Goal: Obtain resource: Download file/media

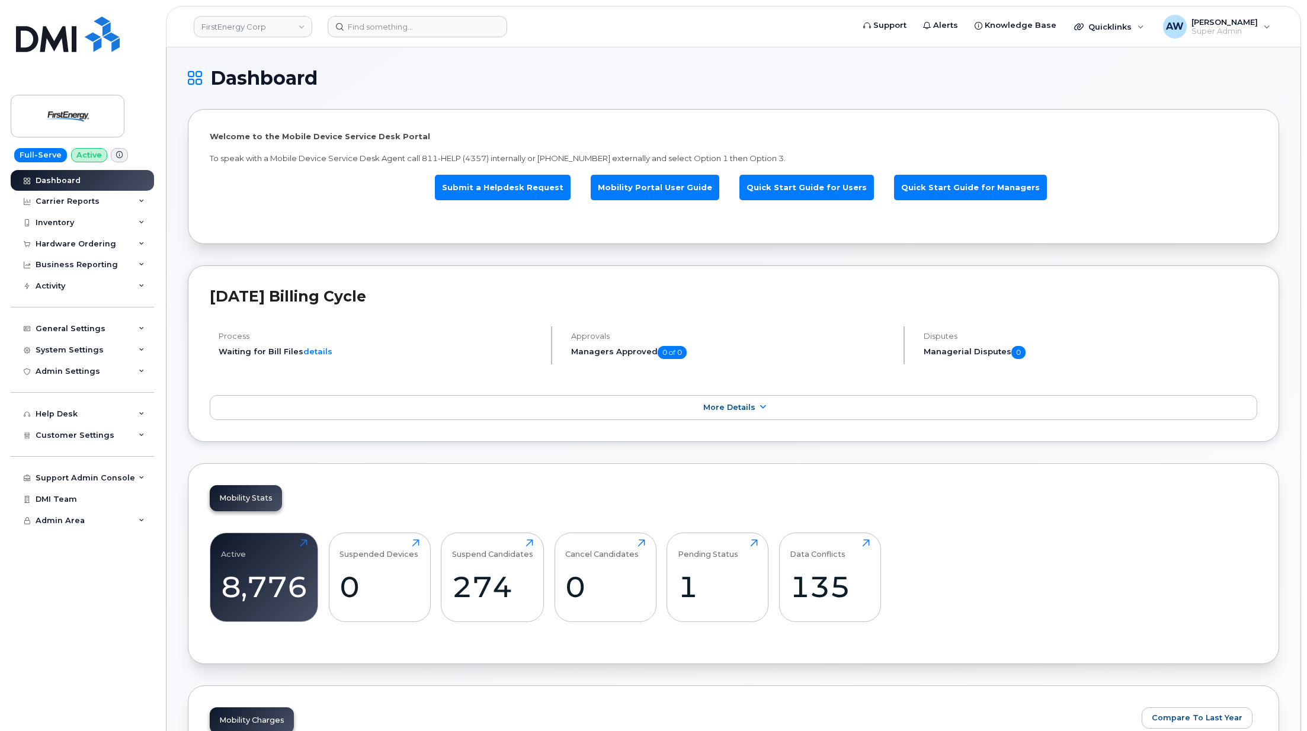
scroll to position [1538, 0]
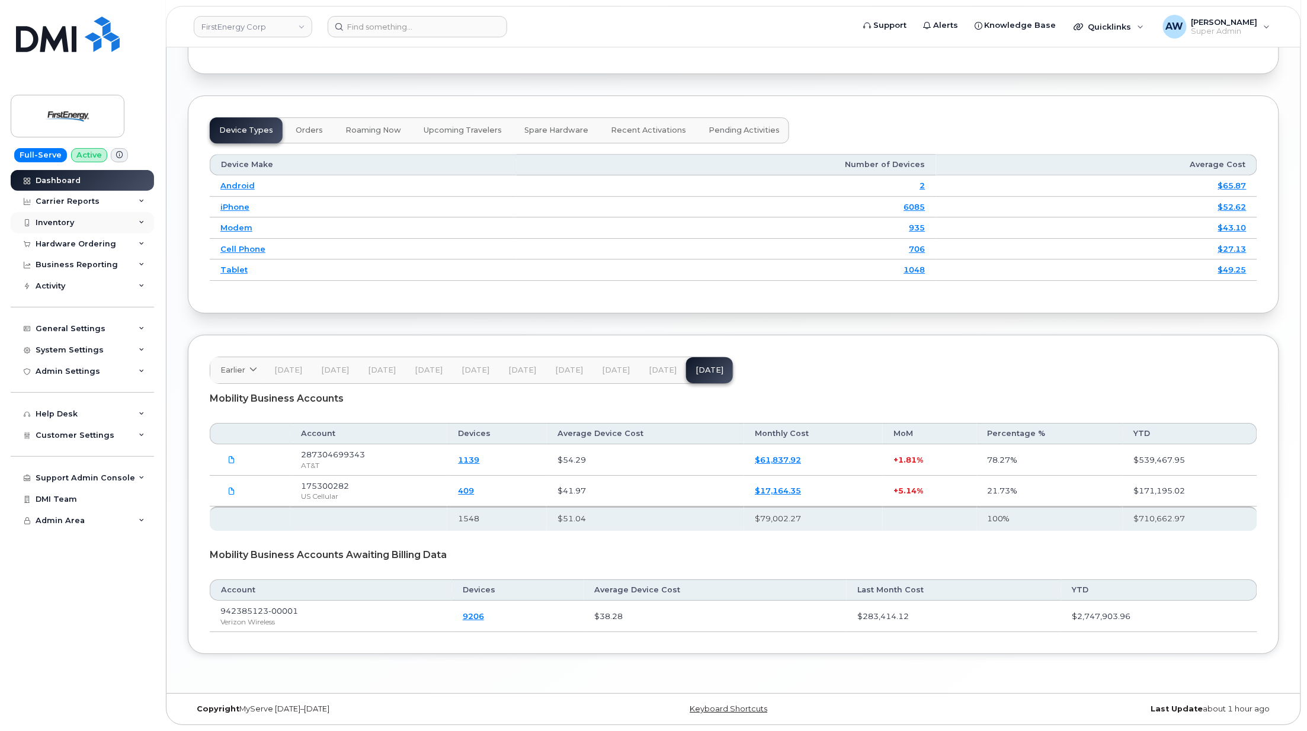
click at [78, 226] on div "Inventory" at bounding box center [82, 222] width 143 height 21
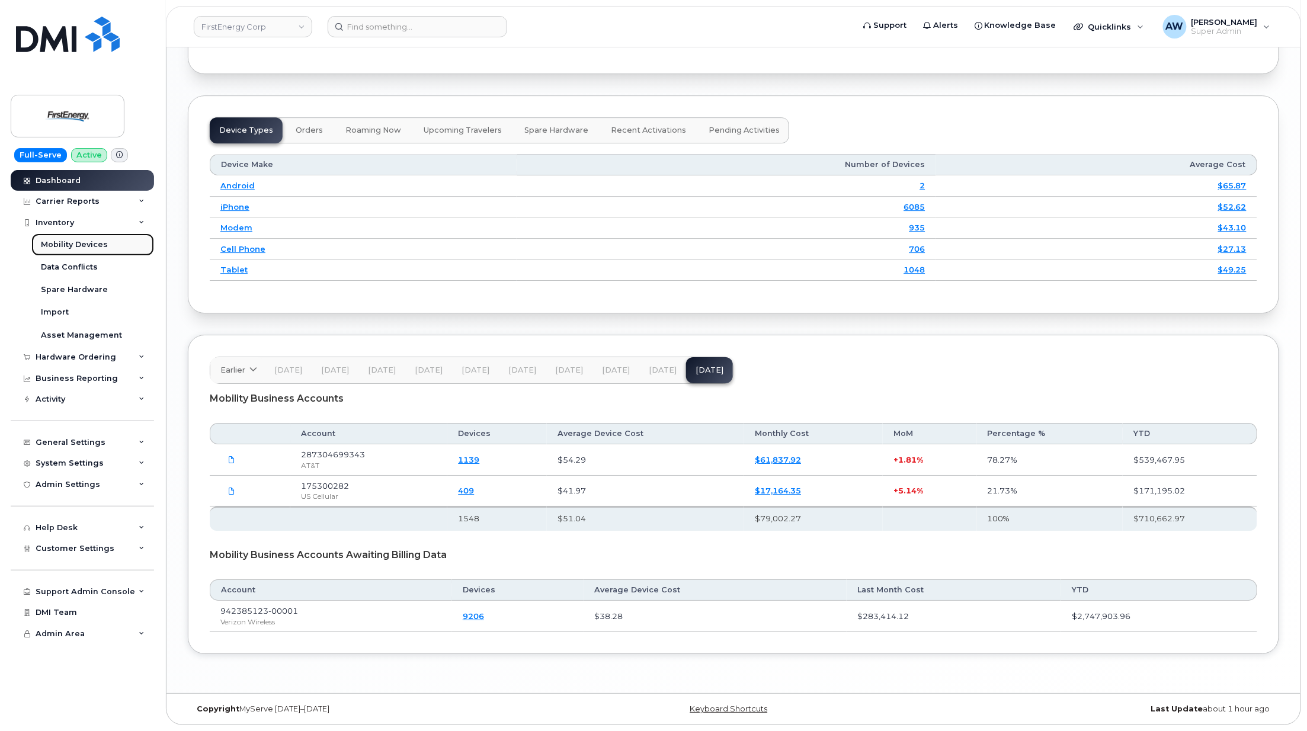
click at [79, 242] on div "Mobility Devices" at bounding box center [74, 244] width 67 height 11
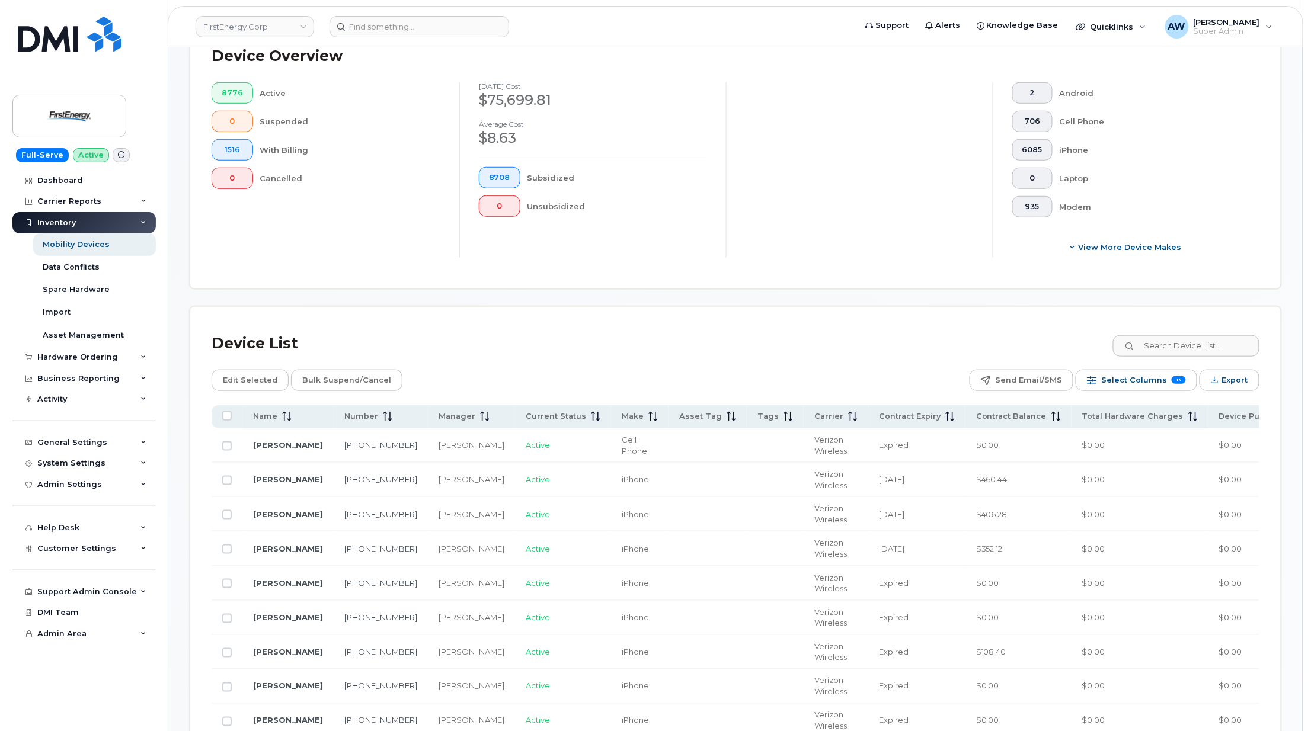
scroll to position [474, 0]
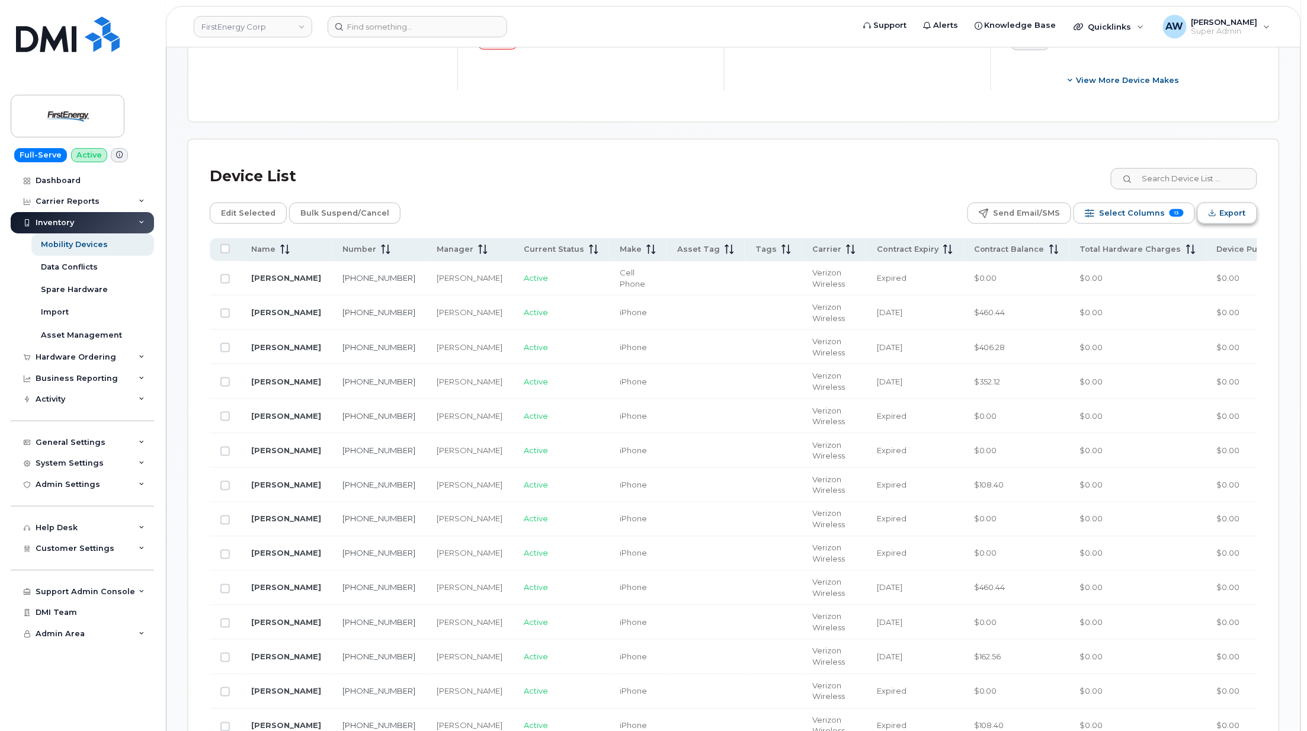
click at [1225, 212] on span "Export" at bounding box center [1233, 213] width 26 height 18
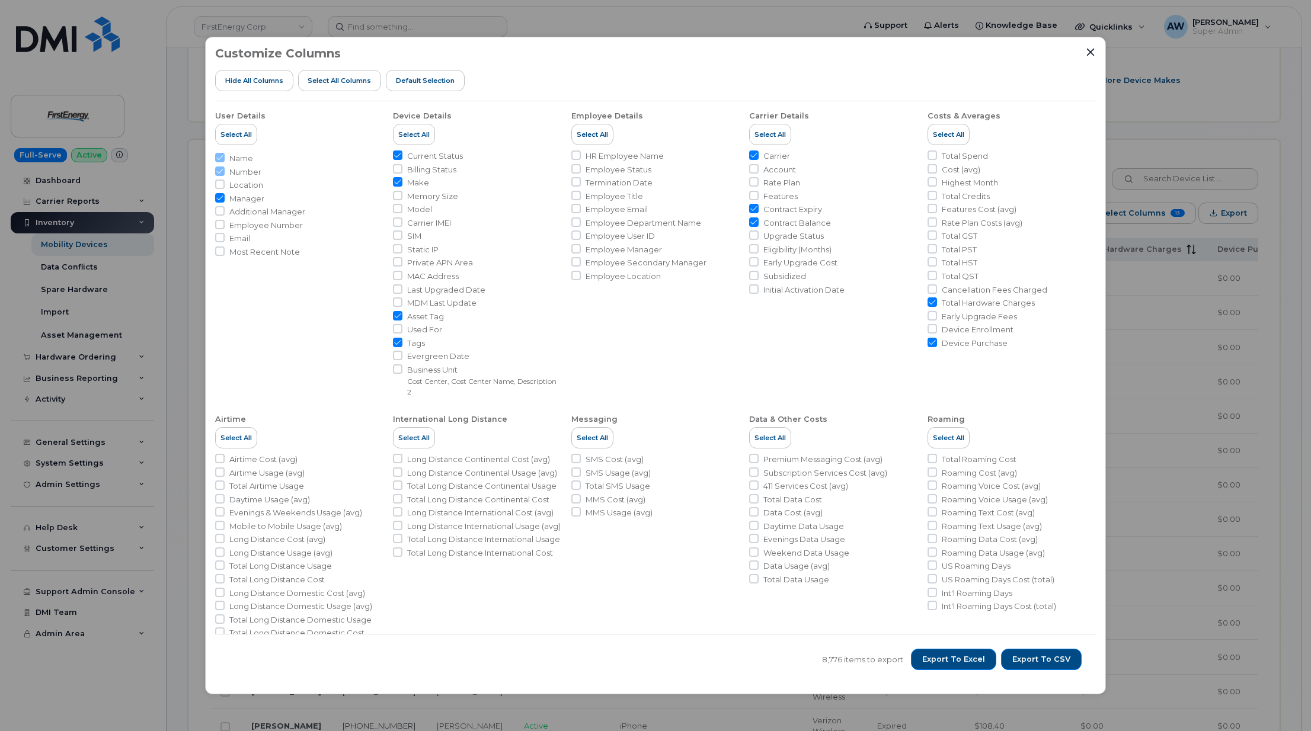
click at [235, 202] on span "Manager" at bounding box center [246, 198] width 35 height 11
click at [225, 202] on input "Manager" at bounding box center [219, 197] width 9 height 9
checkbox input "false"
click at [435, 171] on span "Billing Status" at bounding box center [431, 169] width 49 height 11
click at [402, 171] on input "Billing Status" at bounding box center [397, 168] width 9 height 9
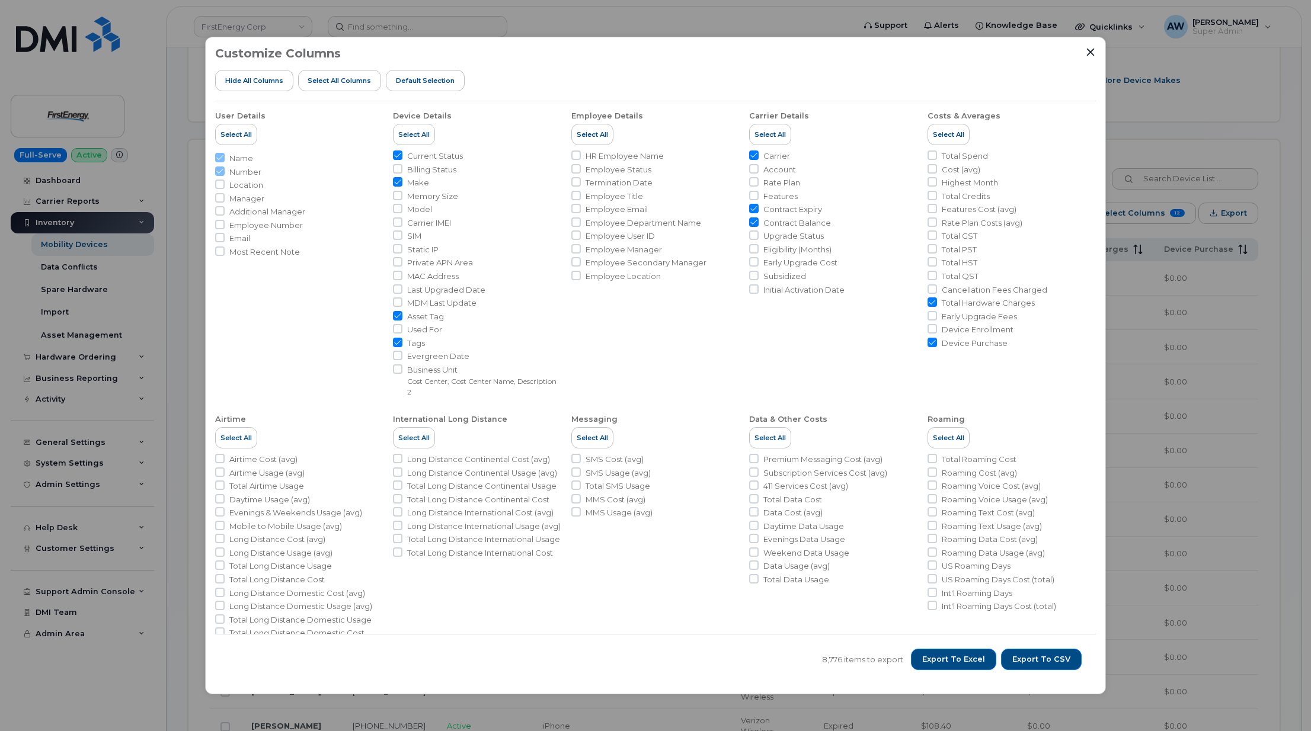
checkbox input "true"
click at [408, 211] on span "Model" at bounding box center [419, 209] width 25 height 11
click at [402, 211] on input "Model" at bounding box center [397, 208] width 9 height 9
checkbox input "true"
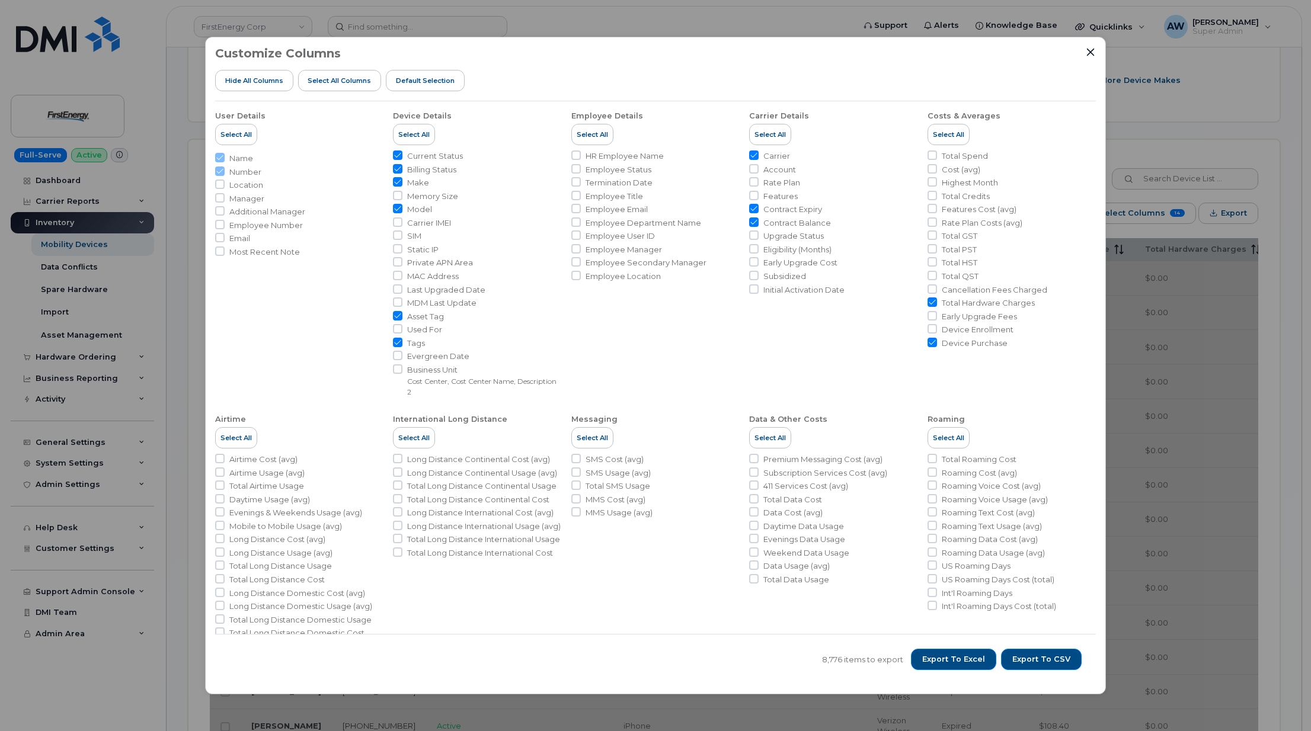
click at [434, 313] on span "Asset Tag" at bounding box center [425, 316] width 37 height 11
click at [402, 313] on input "Asset Tag" at bounding box center [397, 315] width 9 height 9
checkbox input "false"
click at [418, 343] on span "Tags" at bounding box center [416, 343] width 18 height 11
click at [402, 343] on input "Tags" at bounding box center [397, 342] width 9 height 9
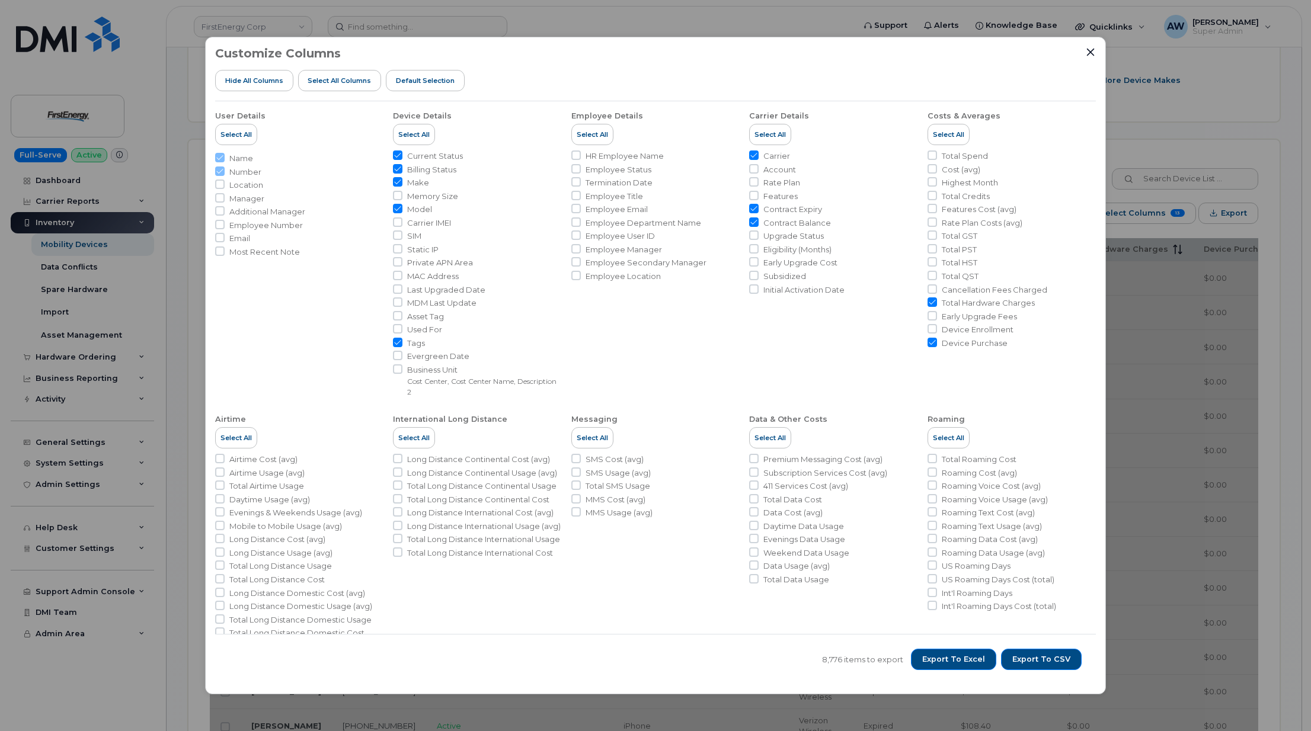
checkbox input "false"
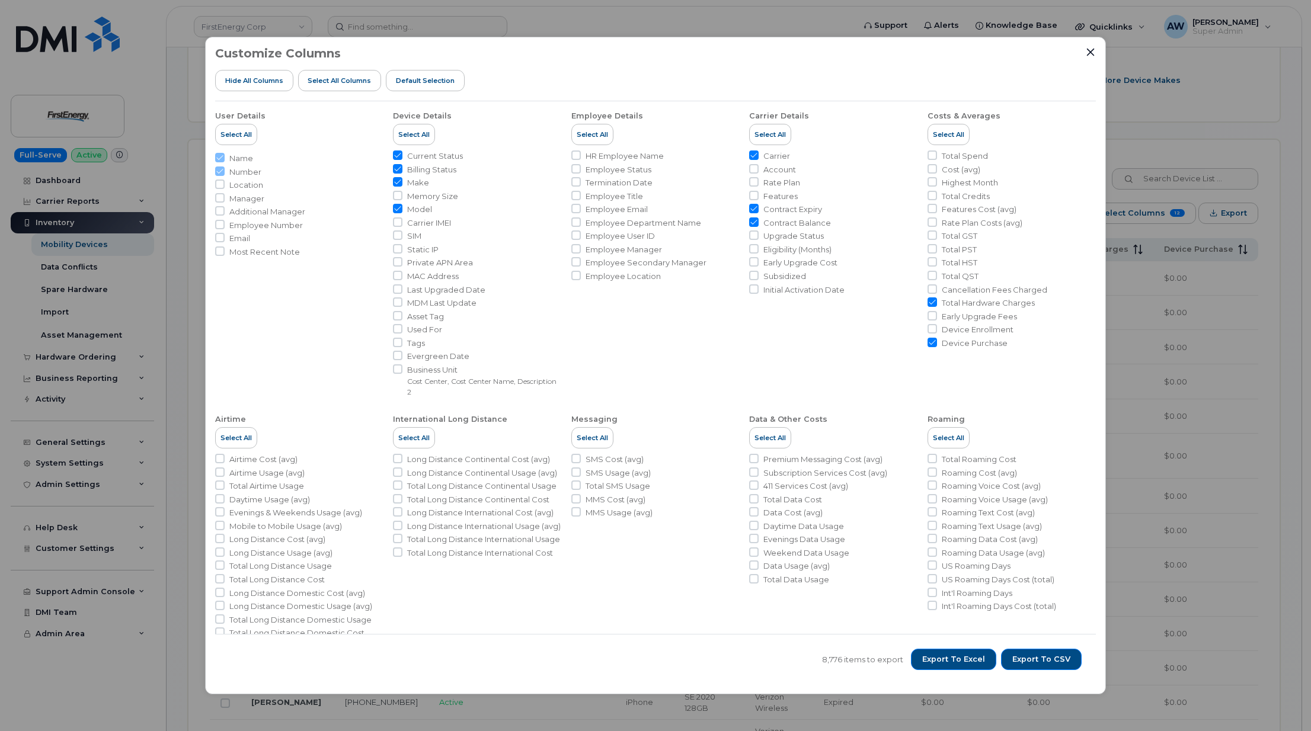
click at [769, 171] on span "Account" at bounding box center [779, 169] width 33 height 11
click at [758, 171] on input "Account" at bounding box center [753, 168] width 9 height 9
checkbox input "true"
drag, startPoint x: 804, startPoint y: 206, endPoint x: 804, endPoint y: 223, distance: 17.2
click at [804, 206] on span "Contract Expiry" at bounding box center [792, 209] width 59 height 11
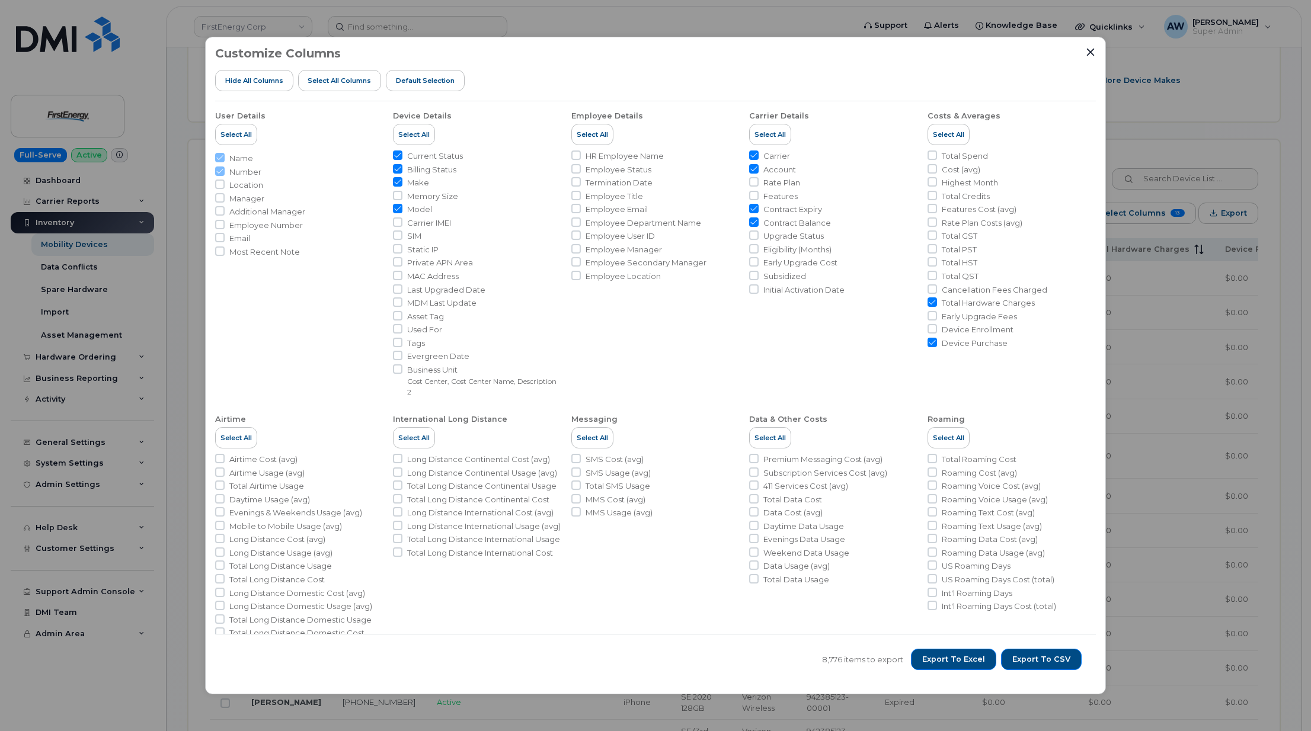
click at [758, 206] on input "Contract Expiry" at bounding box center [753, 208] width 9 height 9
checkbox input "false"
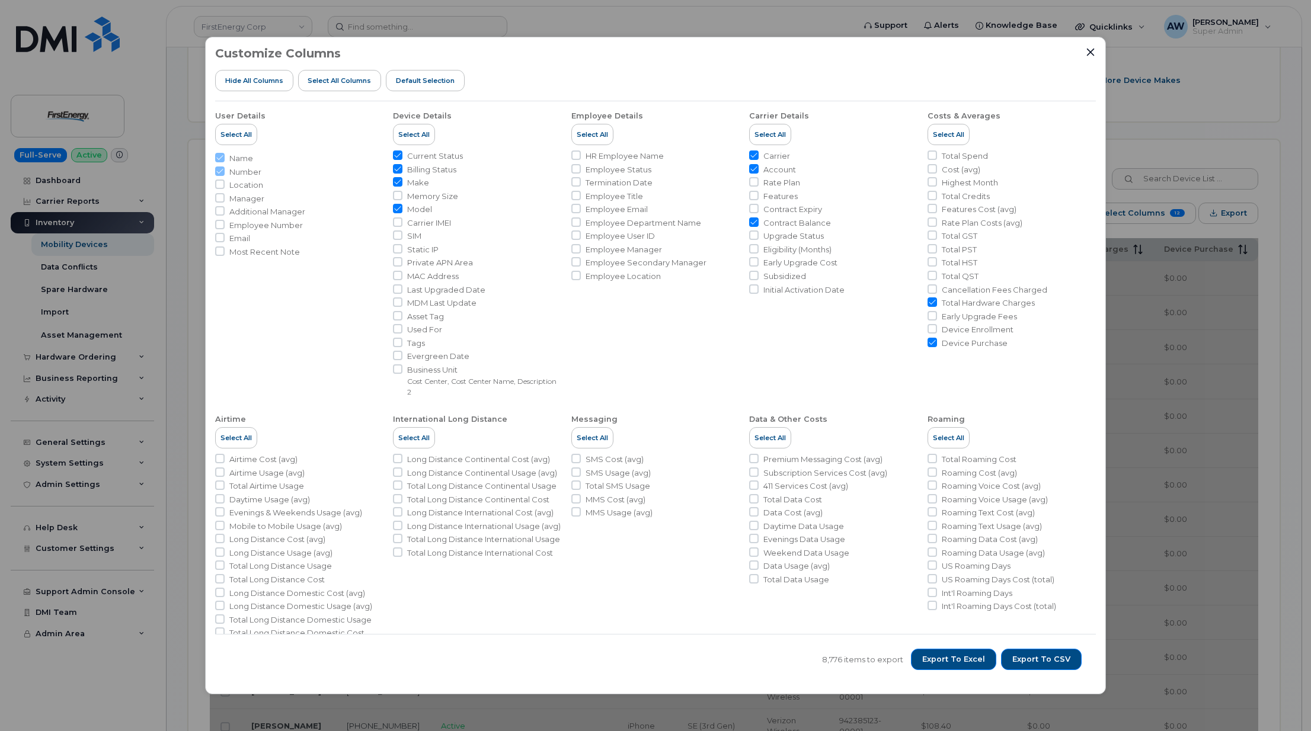
click at [804, 223] on span "Contract Balance" at bounding box center [797, 222] width 68 height 11
click at [758, 223] on input "Contract Balance" at bounding box center [753, 221] width 9 height 9
checkbox input "false"
click at [971, 303] on span "Total Hardware Charges" at bounding box center [988, 302] width 93 height 11
click at [937, 303] on input "Total Hardware Charges" at bounding box center [931, 301] width 9 height 9
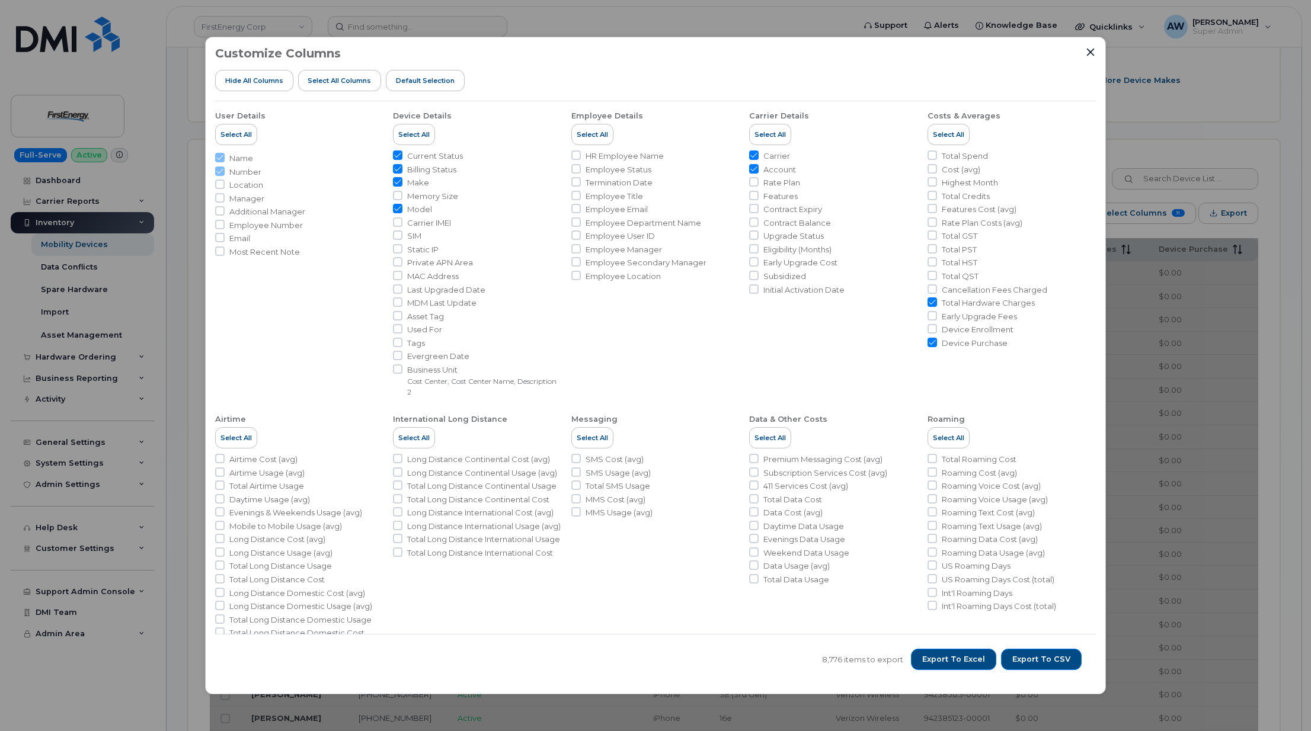
checkbox input "false"
click at [968, 347] on span "Device Purchase" at bounding box center [975, 343] width 66 height 11
click at [937, 347] on input "Device Purchase" at bounding box center [931, 342] width 9 height 9
checkbox input "false"
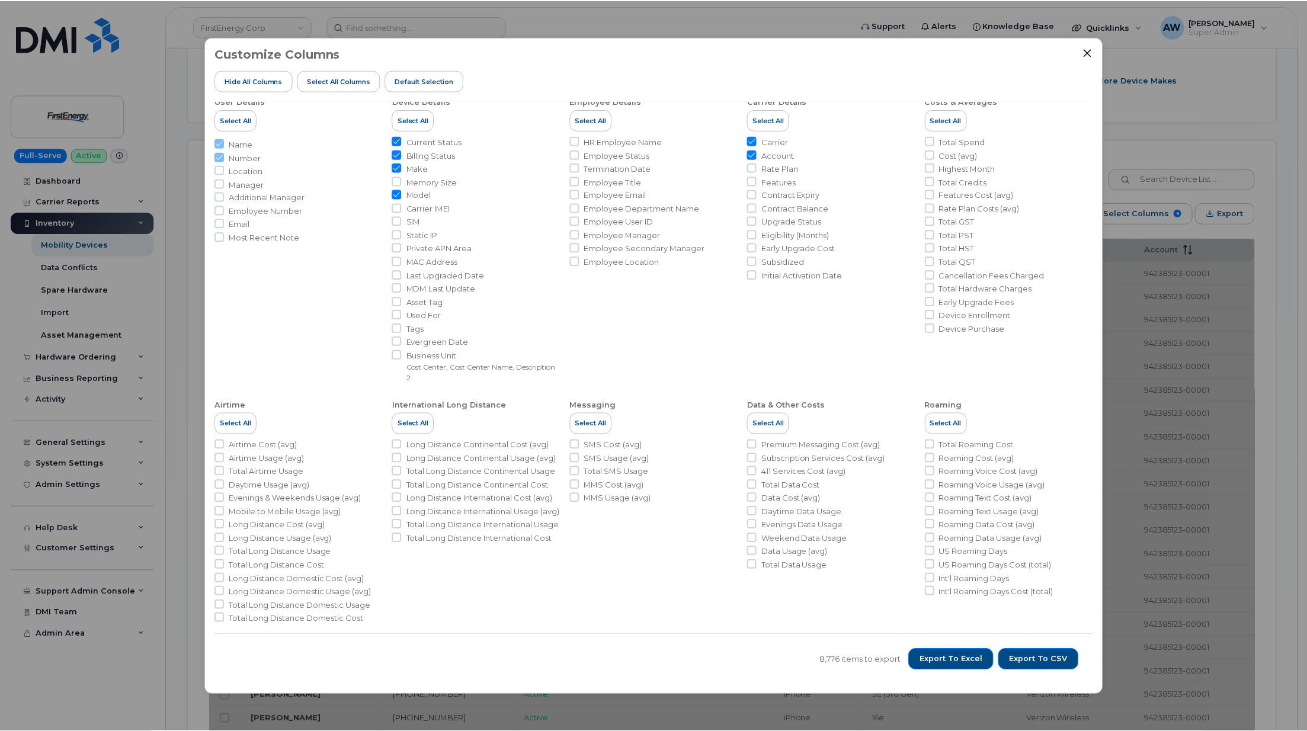
scroll to position [20, 0]
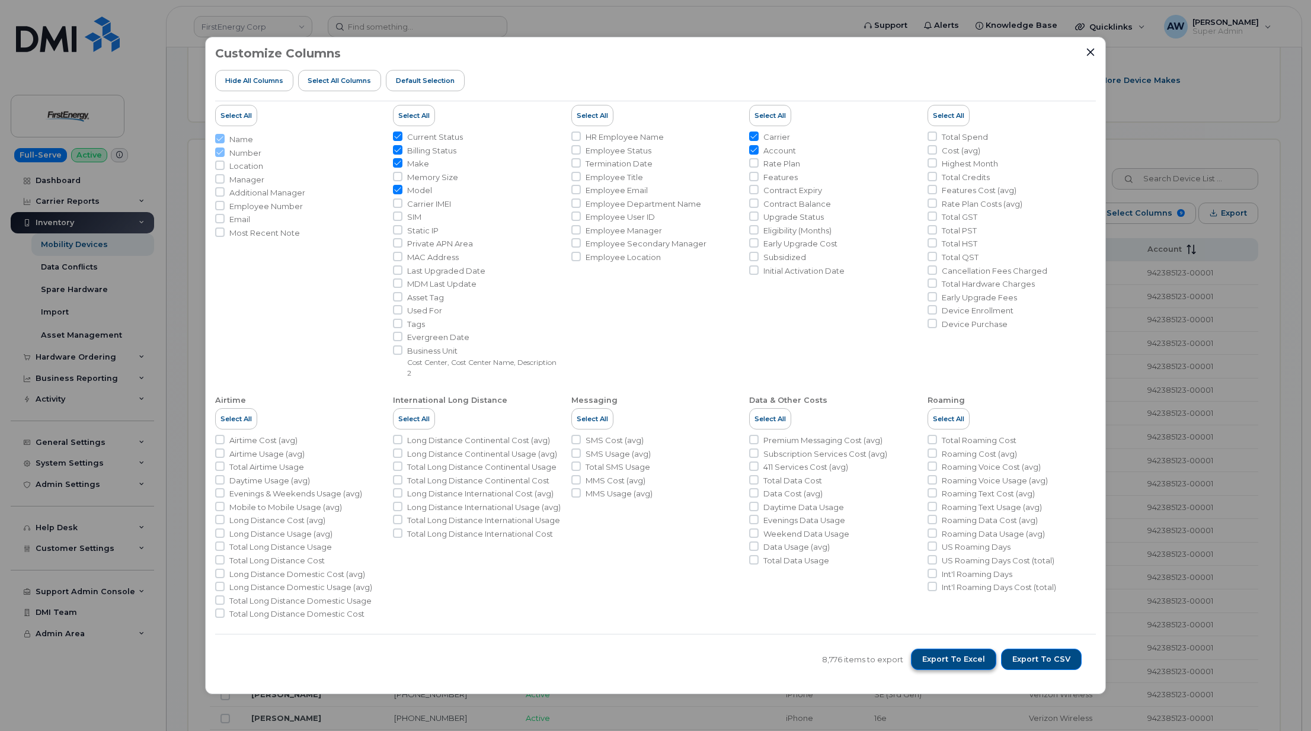
click at [963, 664] on span "Export to Excel" at bounding box center [953, 659] width 63 height 11
click at [539, 39] on div "Customize Columns Hide All Columns Select all Columns Default Selection User De…" at bounding box center [655, 366] width 901 height 658
click at [539, 26] on div "Customize Columns Hide All Columns Select all Columns Default Selection User De…" at bounding box center [655, 365] width 1311 height 731
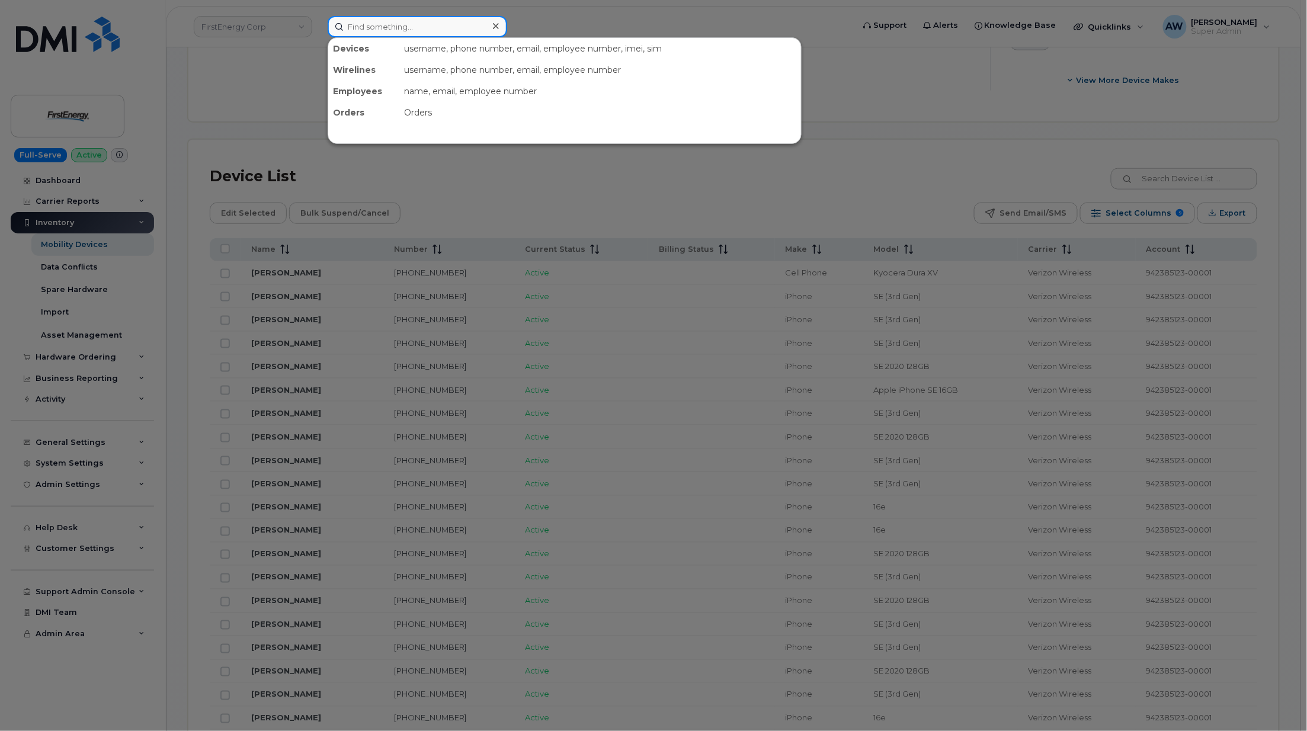
click at [473, 31] on input at bounding box center [418, 26] width 180 height 21
paste input "3044013220"
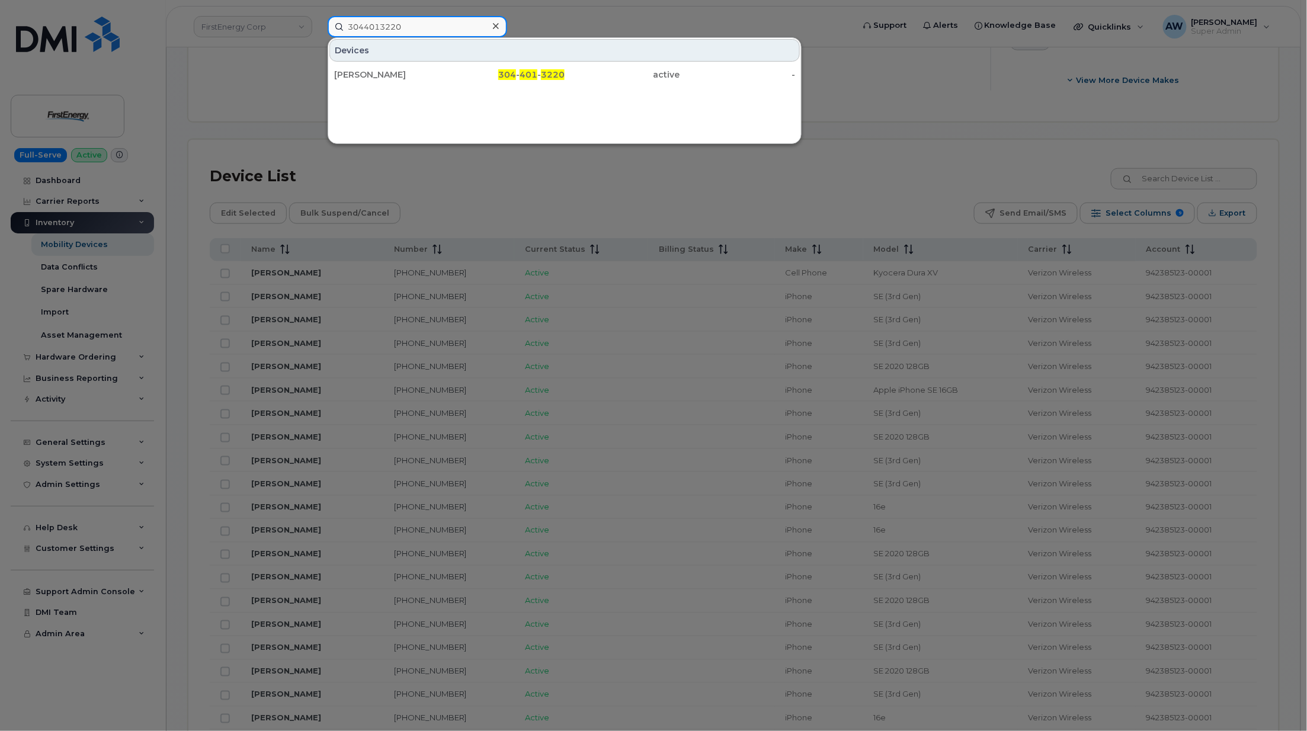
type input "3044013220"
click at [489, 79] on div "304 - 401 - 3220" at bounding box center [508, 75] width 116 height 12
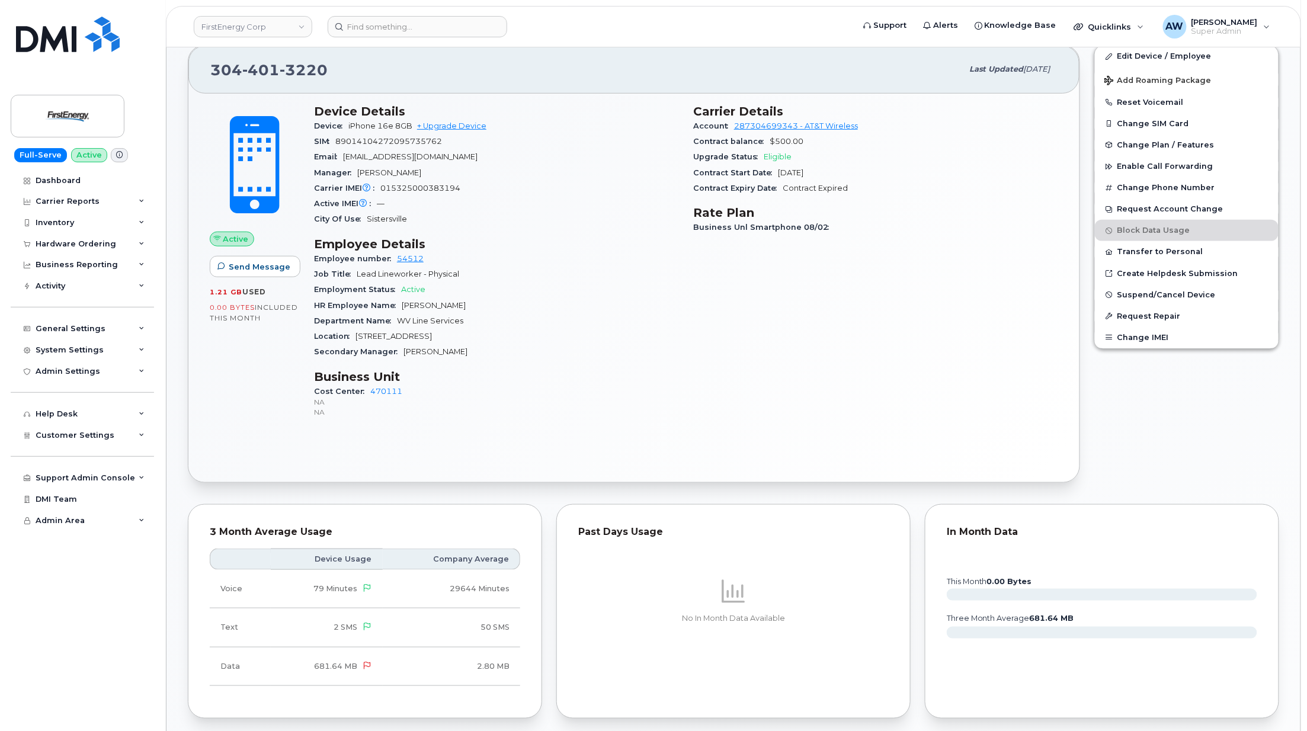
scroll to position [553, 0]
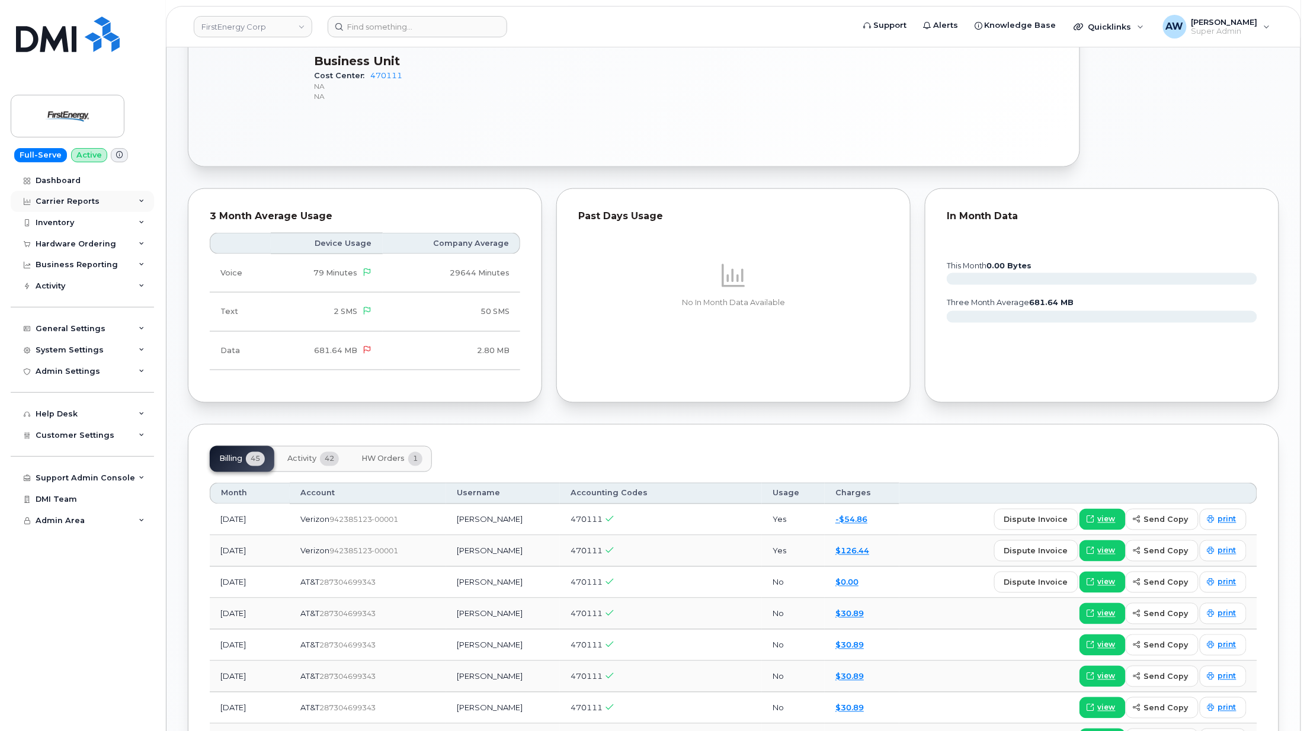
click at [109, 207] on div "Carrier Reports" at bounding box center [82, 201] width 143 height 21
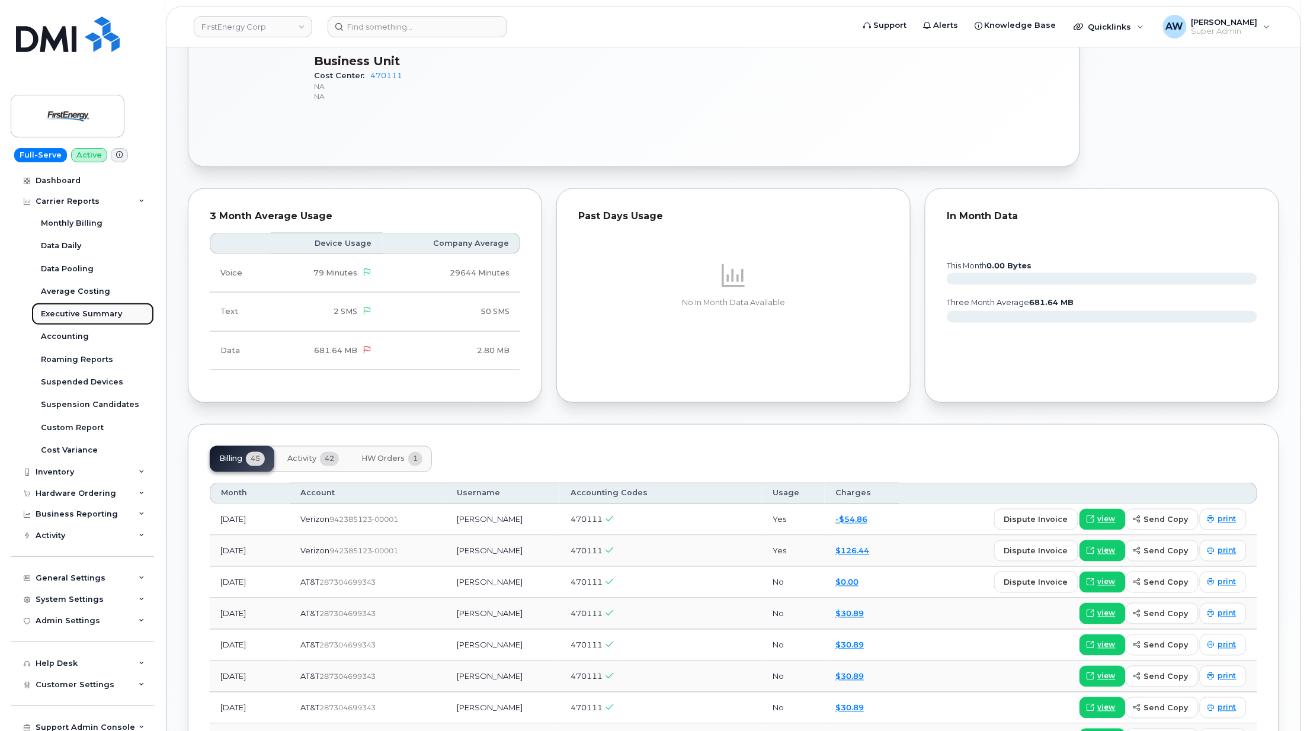
click at [119, 315] on link "Executive Summary" at bounding box center [92, 314] width 123 height 23
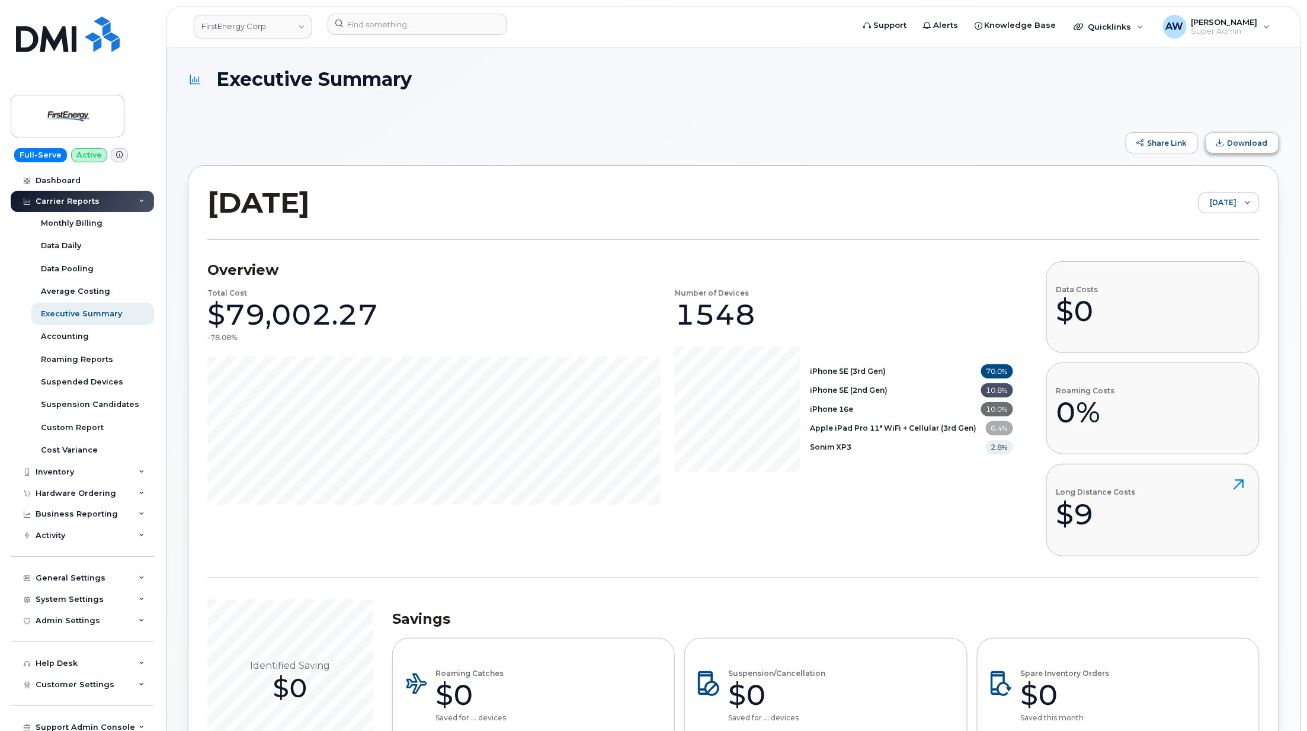
click at [1247, 148] on button "Download" at bounding box center [1242, 142] width 73 height 21
click at [1247, 212] on div at bounding box center [1248, 203] width 23 height 20
click at [1200, 251] on span "August 2025" at bounding box center [1186, 249] width 25 height 11
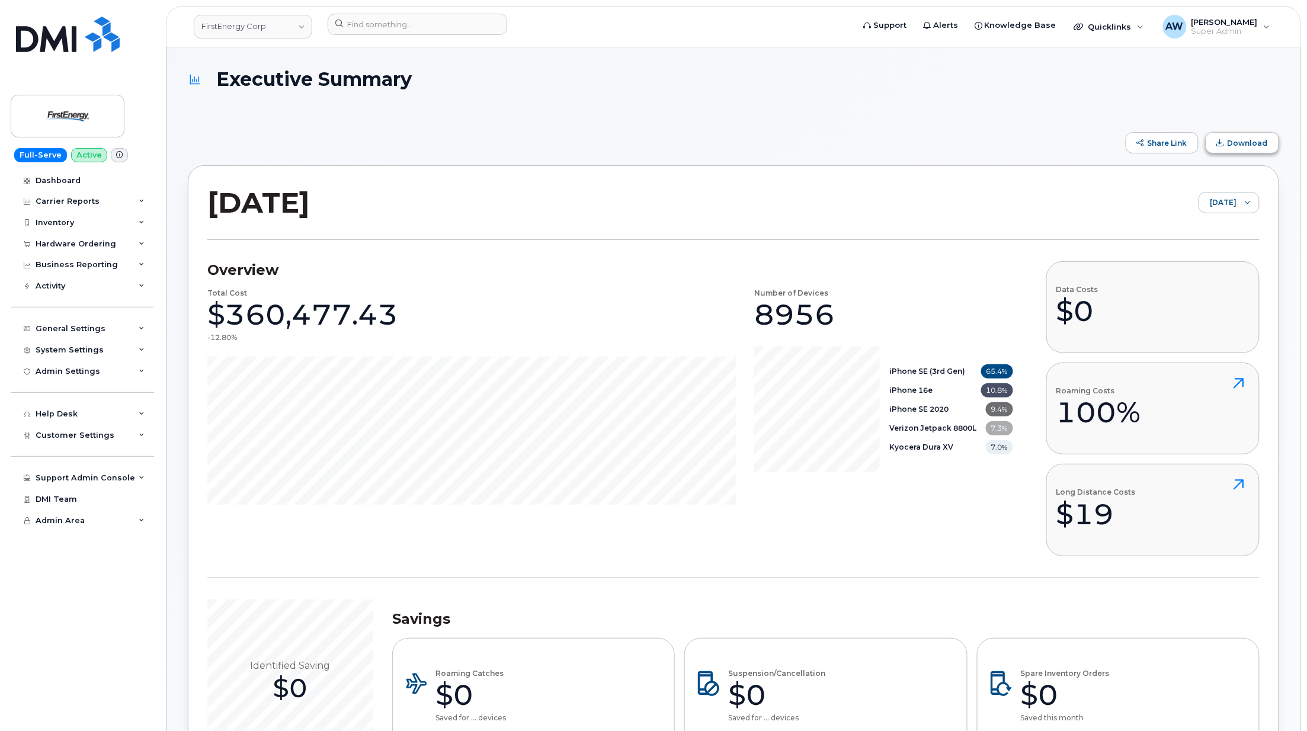
click at [1233, 136] on button "Download" at bounding box center [1242, 142] width 73 height 21
